Goal: Find specific page/section: Find specific page/section

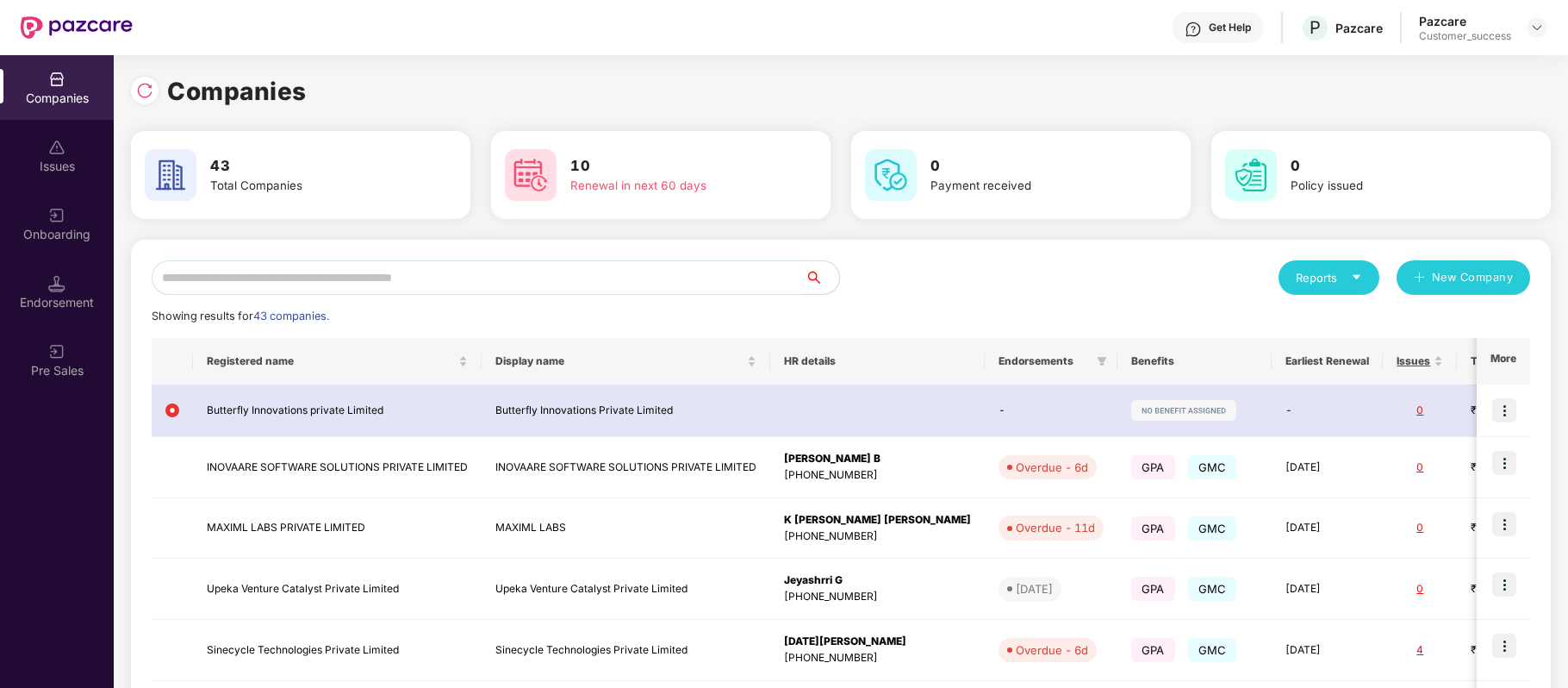
click at [73, 218] on div "Onboarding" at bounding box center [56, 223] width 114 height 65
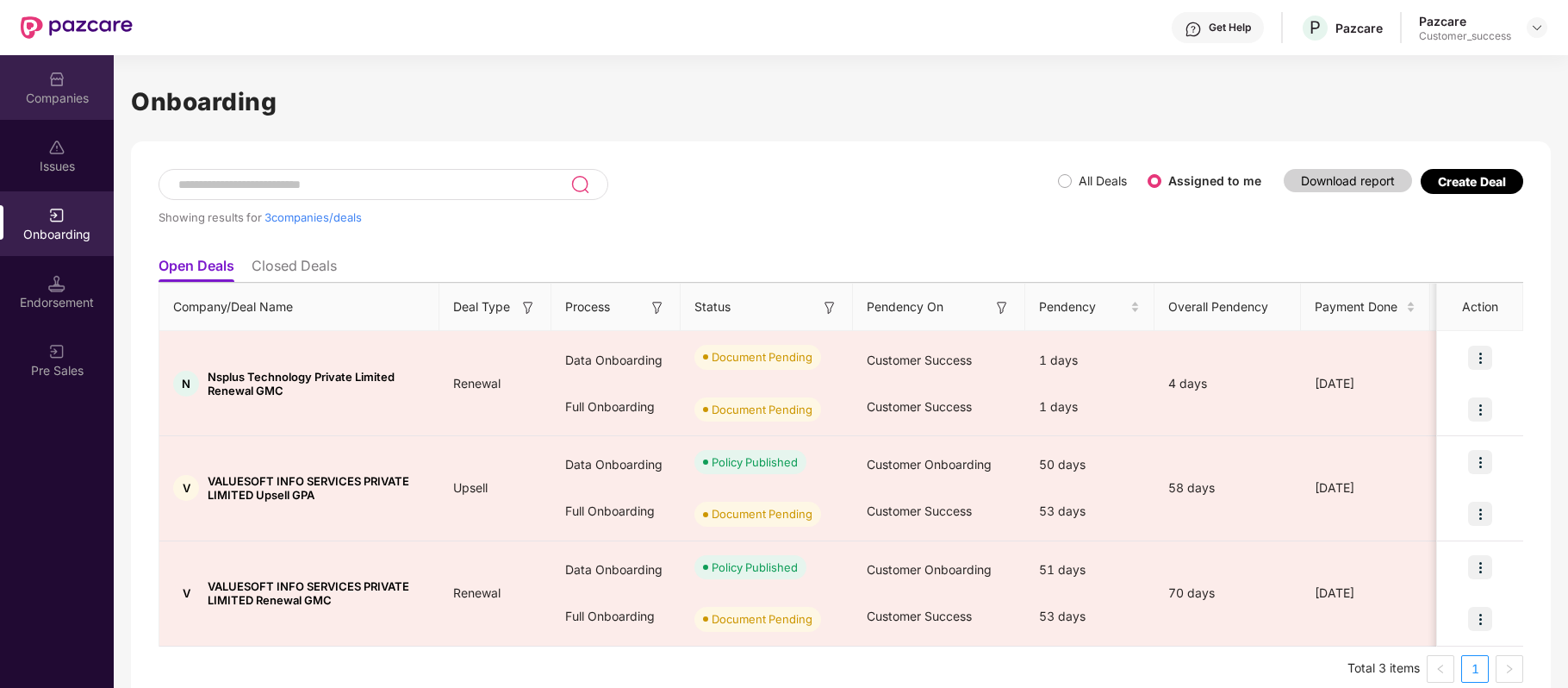
click at [58, 87] on div "Companies" at bounding box center [56, 87] width 114 height 65
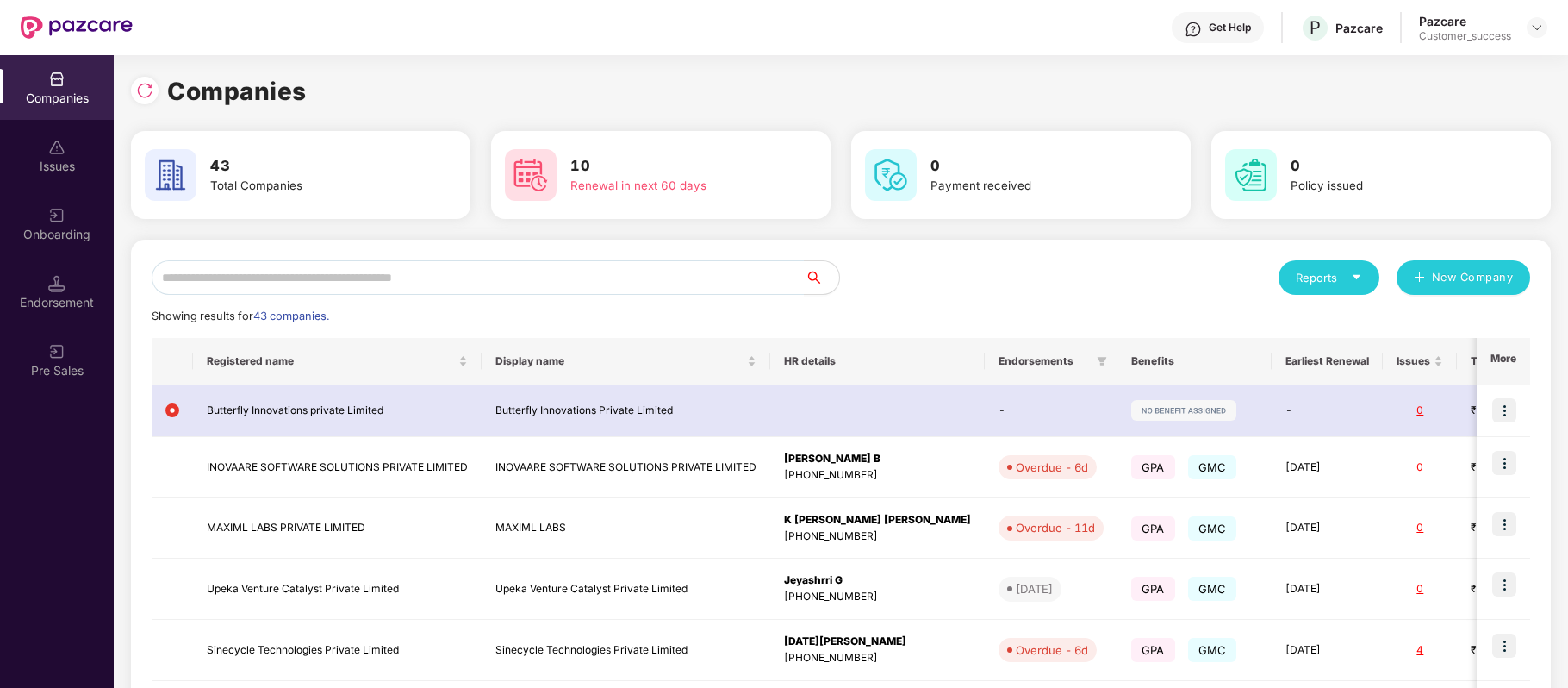
click at [518, 67] on div "Companies 43 Total Companies 10 Renewal in next 60 days 0 Payment received 0 Po…" at bounding box center [841, 569] width 1420 height 1026
click at [538, 85] on div "Companies" at bounding box center [841, 91] width 1420 height 38
click at [59, 230] on div "Onboarding" at bounding box center [56, 234] width 114 height 17
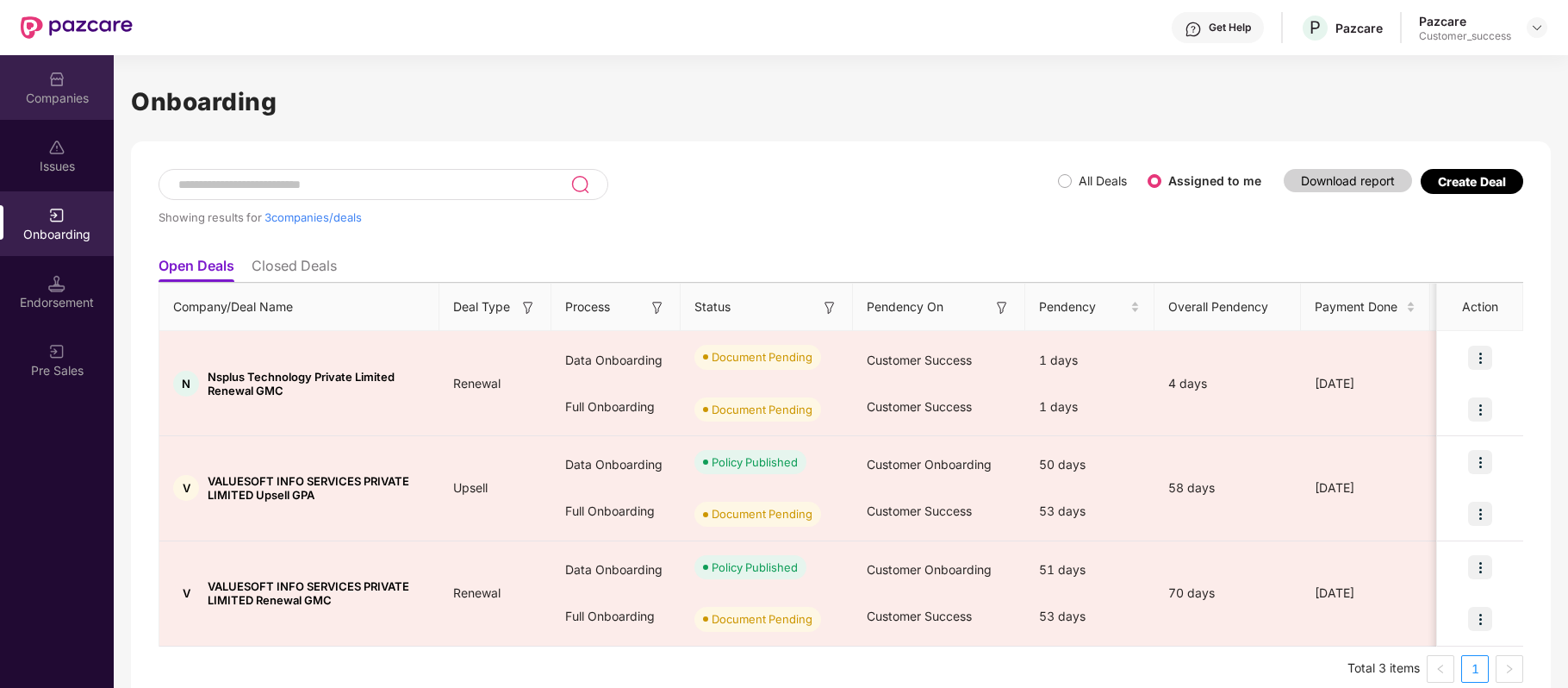
click at [52, 94] on div "Companies" at bounding box center [56, 98] width 114 height 17
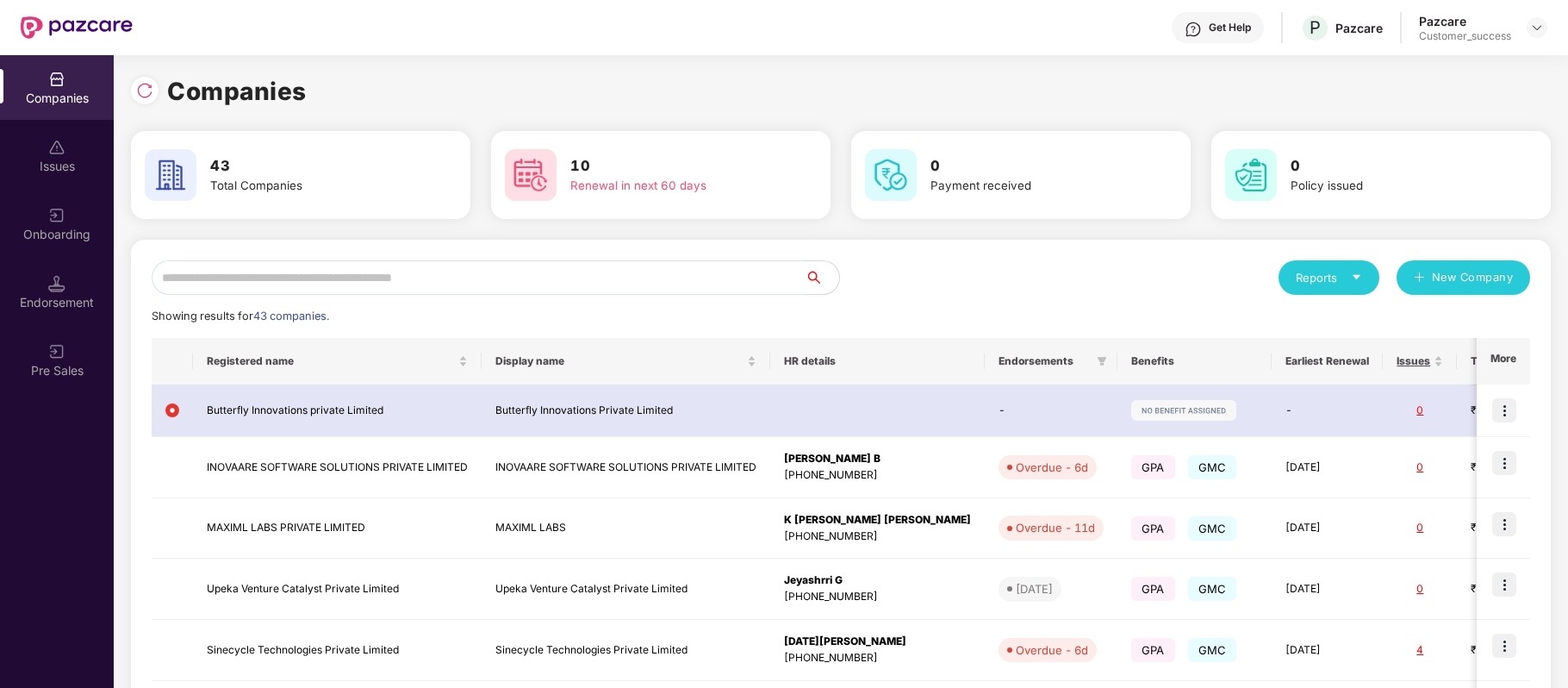
click at [579, 66] on div "Companies 43 Total Companies 10 Renewal in next 60 days 0 Payment received 0 Po…" at bounding box center [841, 569] width 1420 height 1026
click at [421, 276] on input "text" at bounding box center [477, 278] width 653 height 35
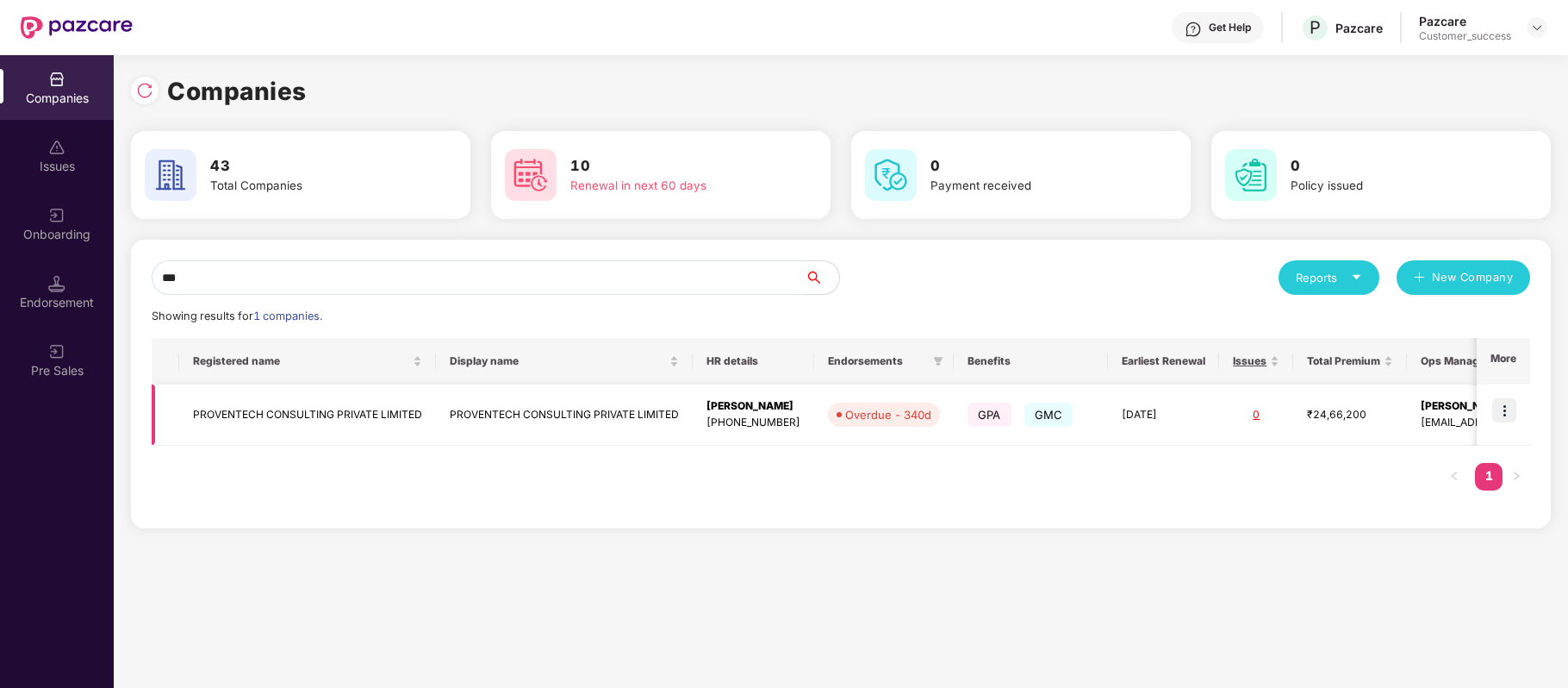
type input "***"
click at [1498, 405] on img at bounding box center [1504, 410] width 24 height 24
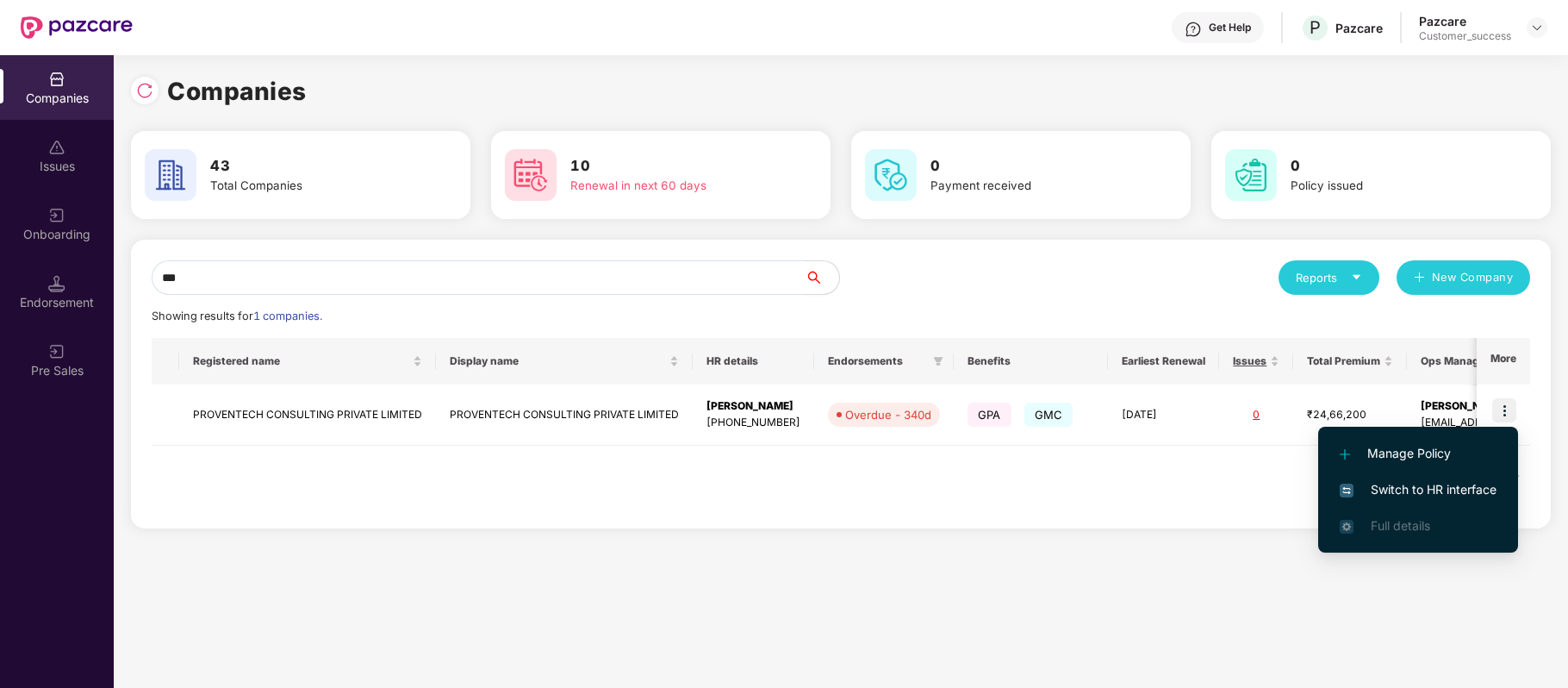
click at [1462, 484] on span "Switch to HR interface" at bounding box center [1419, 489] width 157 height 19
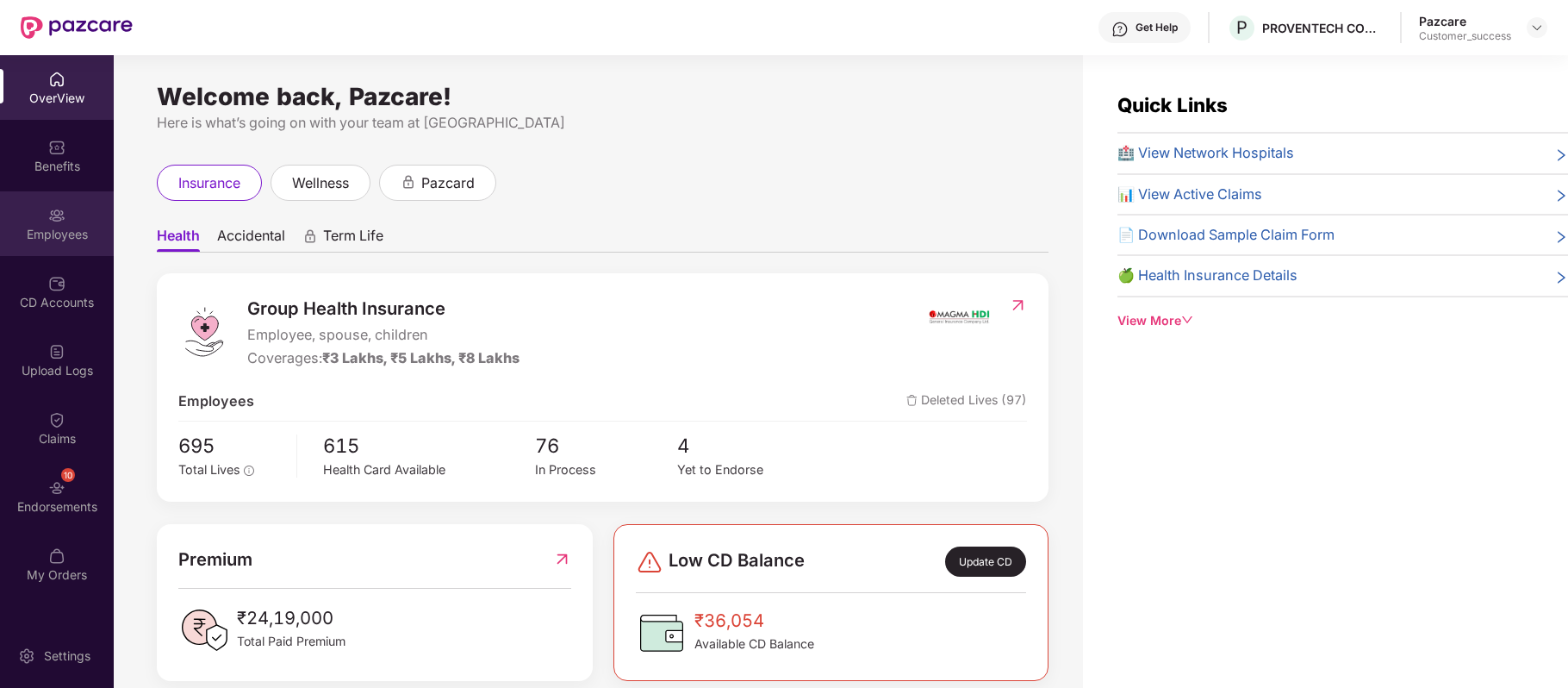
click at [49, 207] on img at bounding box center [56, 215] width 17 height 17
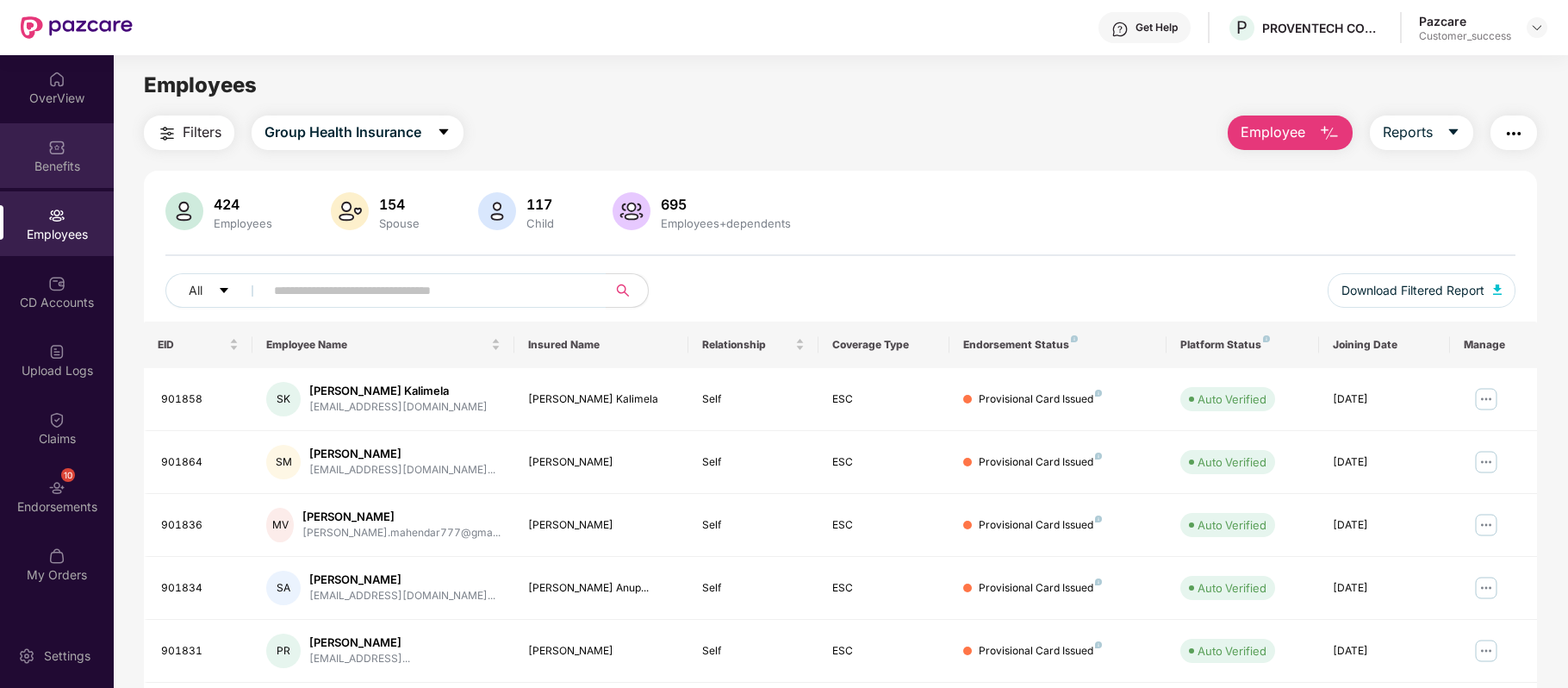
click at [70, 145] on div "Benefits" at bounding box center [56, 155] width 114 height 65
